Goal: Information Seeking & Learning: Learn about a topic

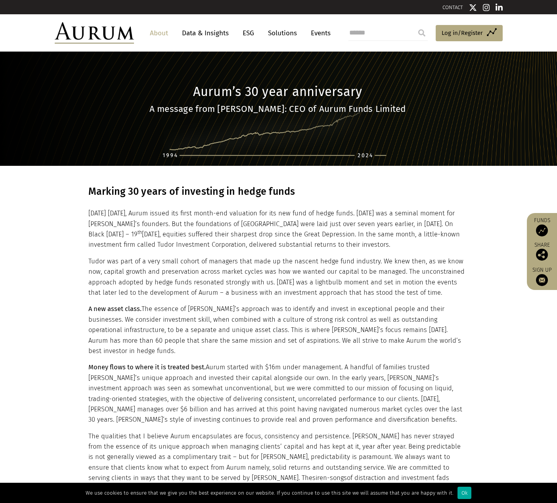
click at [158, 32] on link "About" at bounding box center [159, 33] width 26 height 15
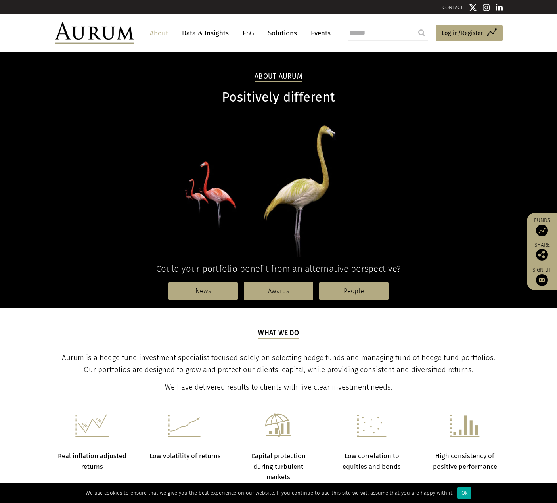
click at [354, 293] on link "People" at bounding box center [353, 291] width 69 height 18
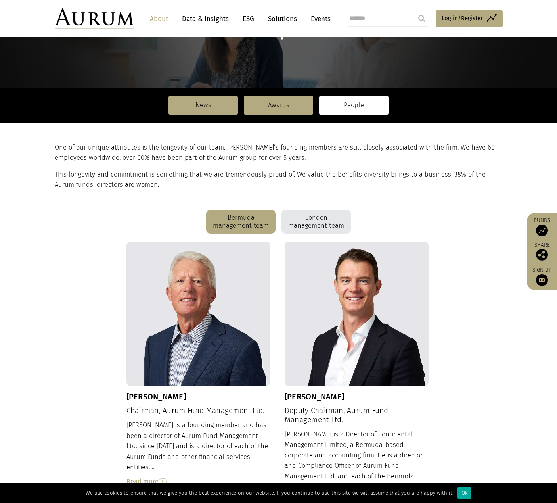
scroll to position [85, 0]
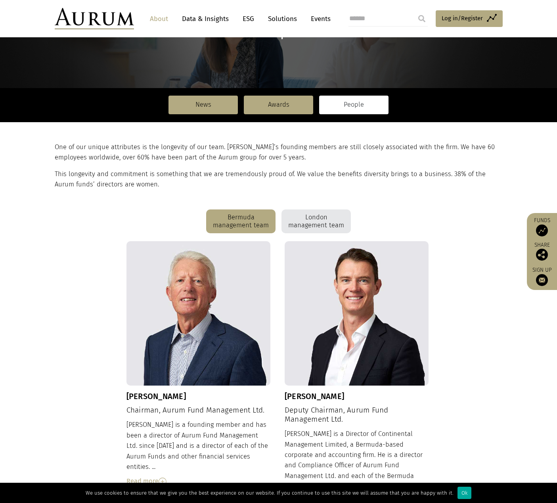
click at [312, 223] on div "London management team" at bounding box center [316, 221] width 69 height 24
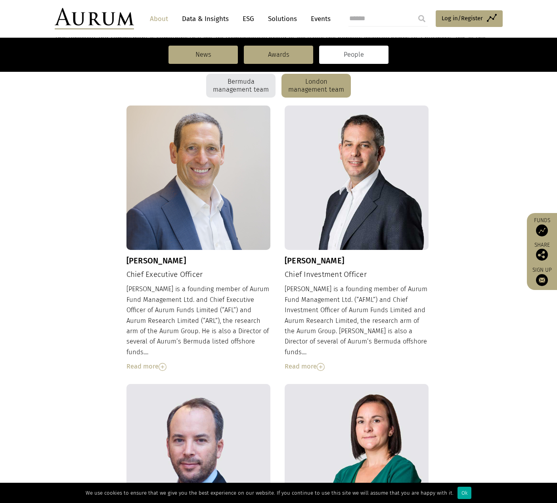
scroll to position [243, 0]
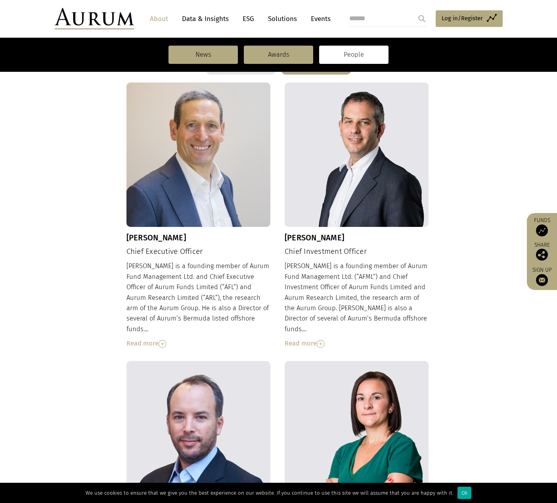
click at [137, 338] on div "Read more" at bounding box center [198, 343] width 144 height 10
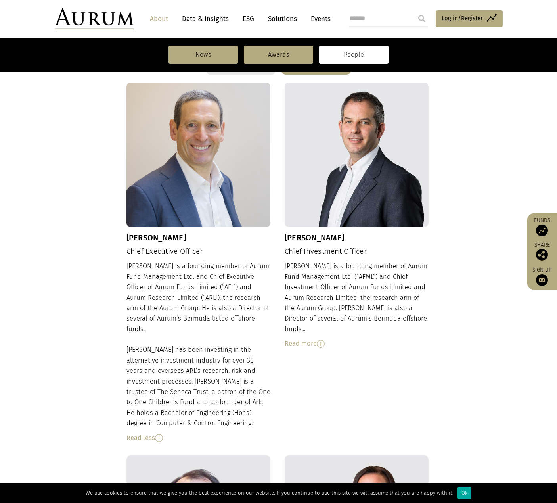
click at [168, 195] on img at bounding box center [198, 154] width 144 height 144
click at [147, 433] on div "Read less" at bounding box center [198, 438] width 144 height 10
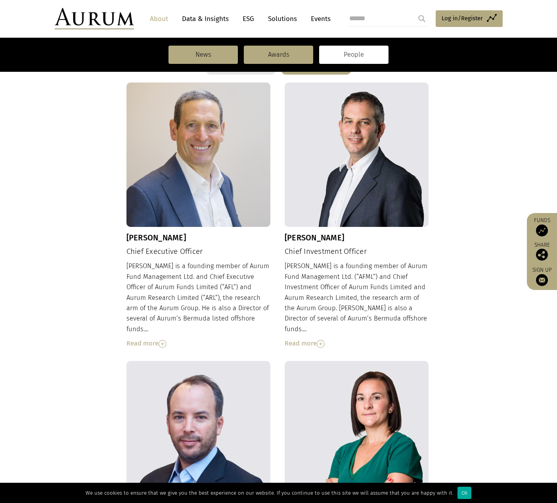
click at [285, 22] on link "Solutions" at bounding box center [282, 18] width 37 height 15
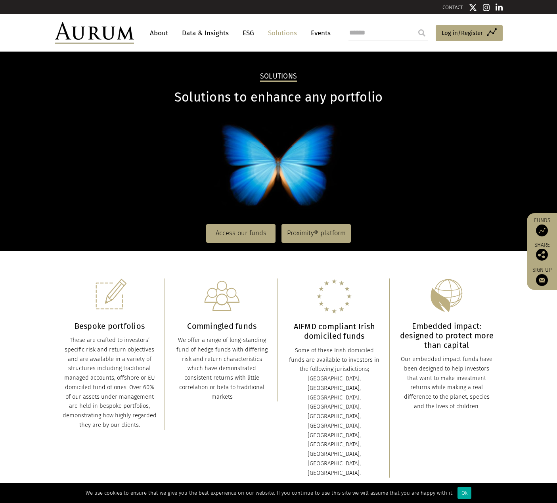
click at [248, 230] on link "Access our funds" at bounding box center [240, 233] width 69 height 18
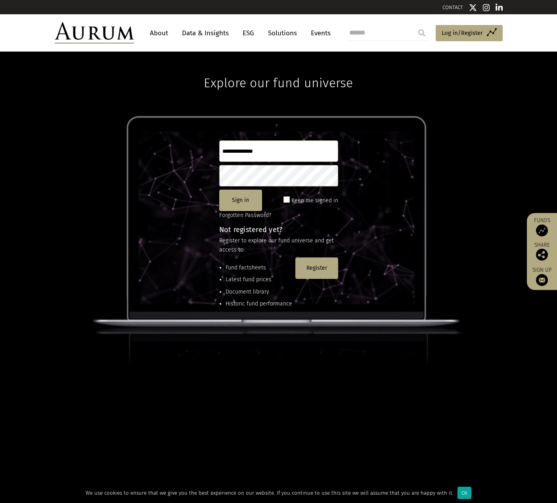
click at [163, 35] on link "About" at bounding box center [159, 33] width 26 height 15
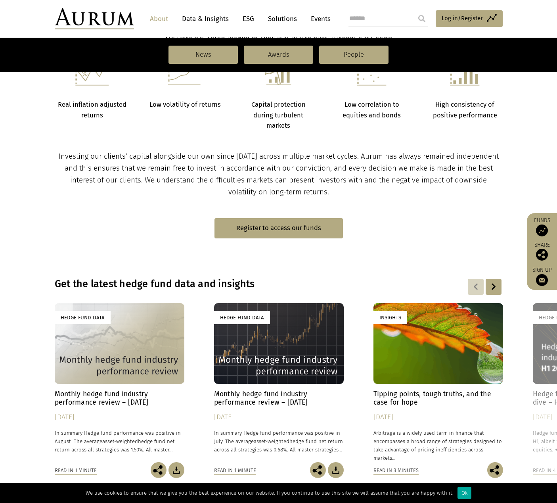
scroll to position [442, 0]
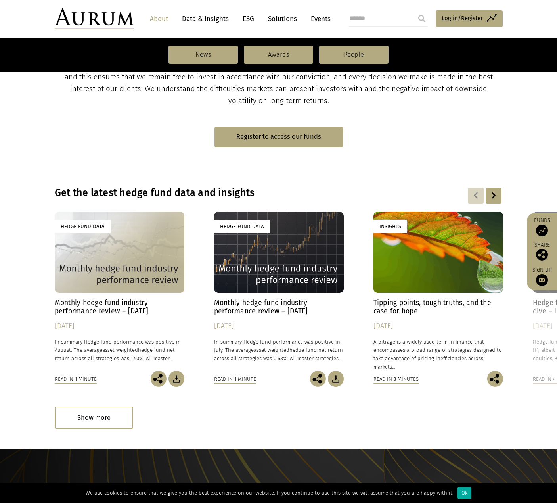
click at [103, 303] on h4 "Monthly hedge fund industry performance review – [DATE]" at bounding box center [120, 307] width 130 height 17
